Goal: Task Accomplishment & Management: Use online tool/utility

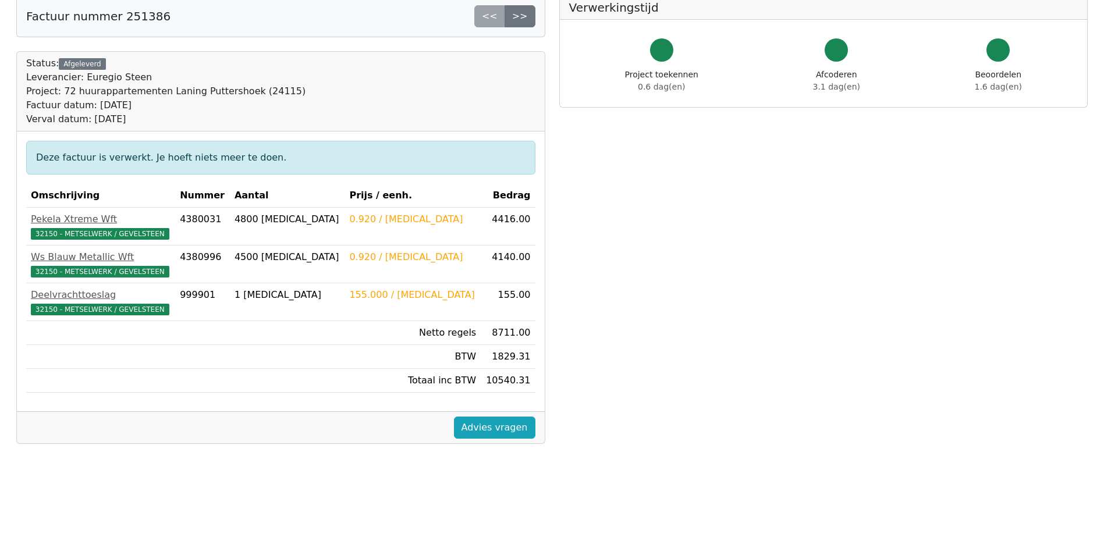
scroll to position [140, 0]
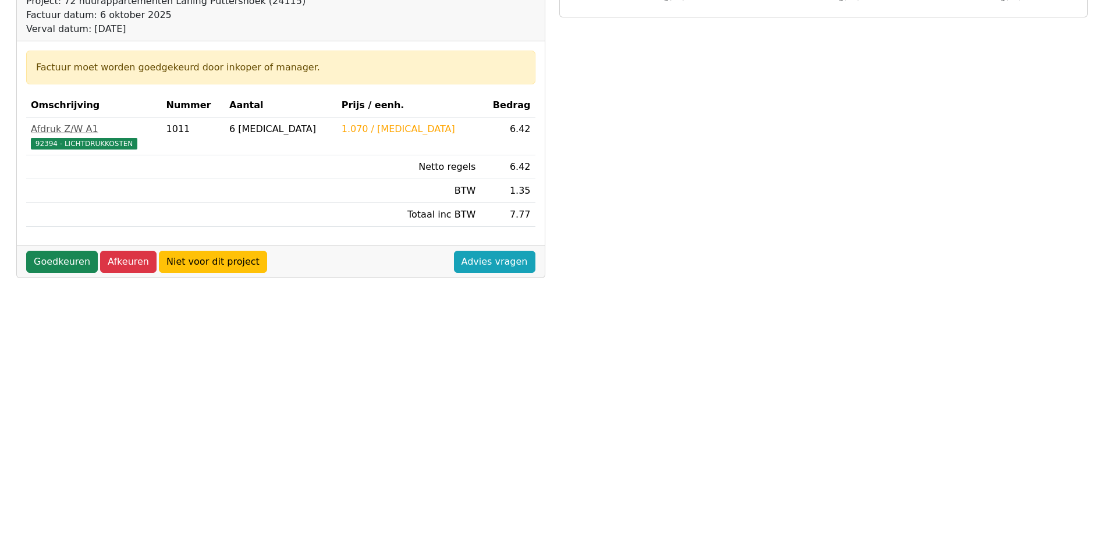
scroll to position [175, 0]
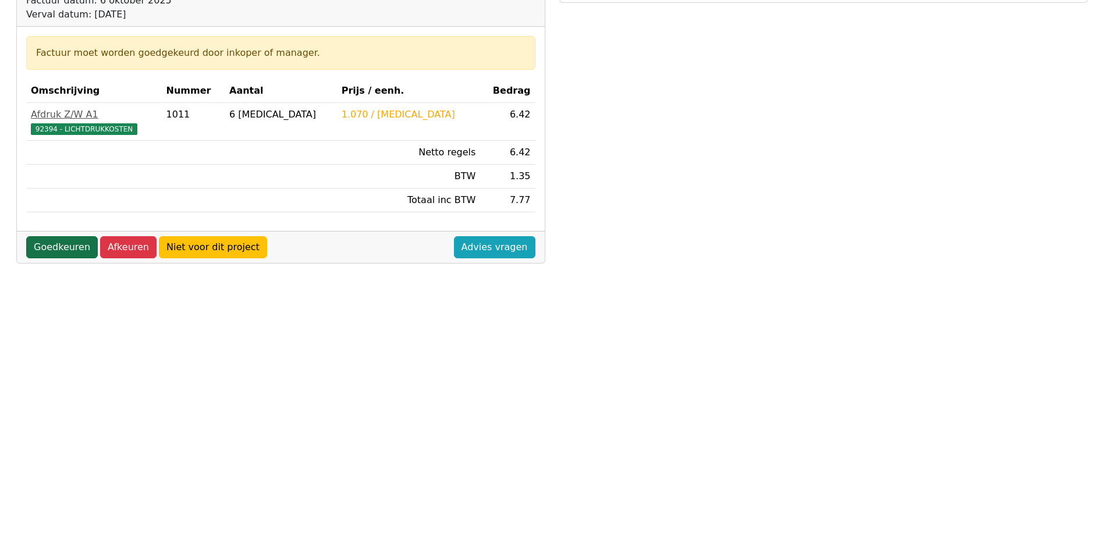
click at [65, 249] on link "Goedkeuren" at bounding box center [62, 247] width 72 height 22
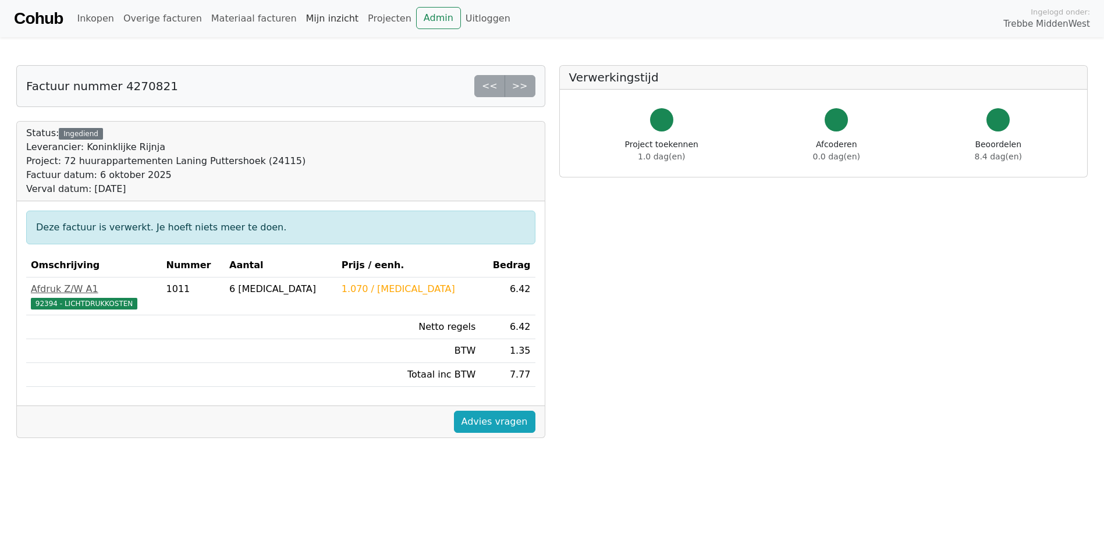
click at [302, 19] on link "Mijn inzicht" at bounding box center [333, 18] width 62 height 23
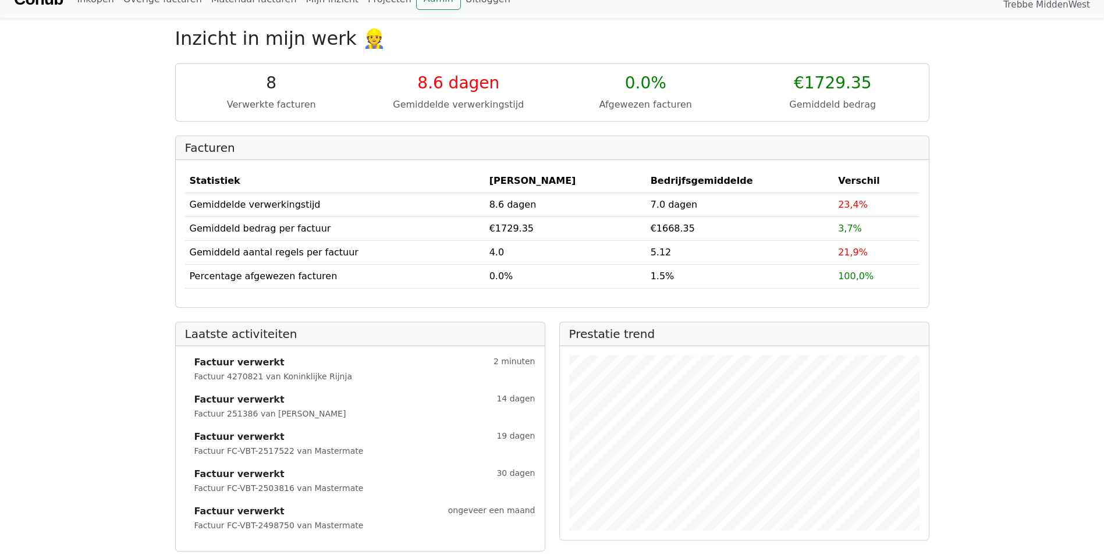
scroll to position [30, 0]
